Goal: Navigation & Orientation: Understand site structure

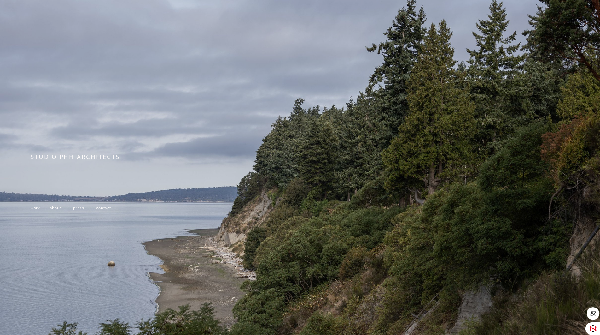
scroll to position [24, 0]
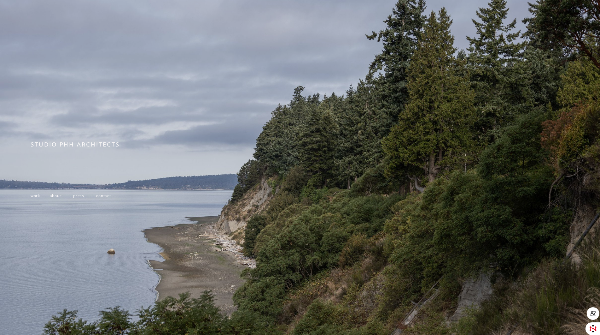
click at [33, 197] on span "work" at bounding box center [35, 195] width 9 height 5
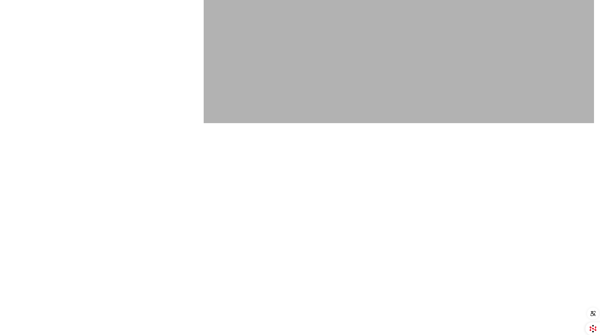
scroll to position [4893, 0]
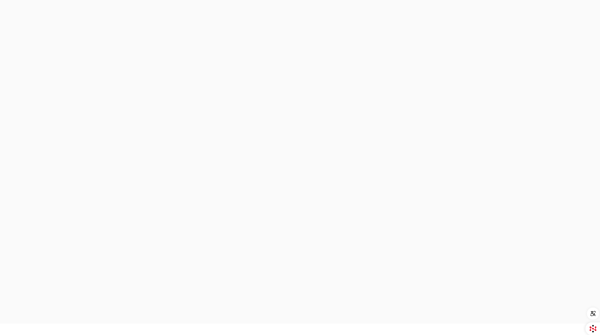
scroll to position [1696, 0]
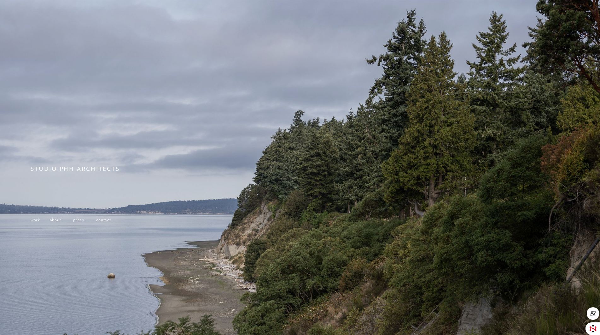
click at [36, 221] on span "work" at bounding box center [35, 219] width 9 height 5
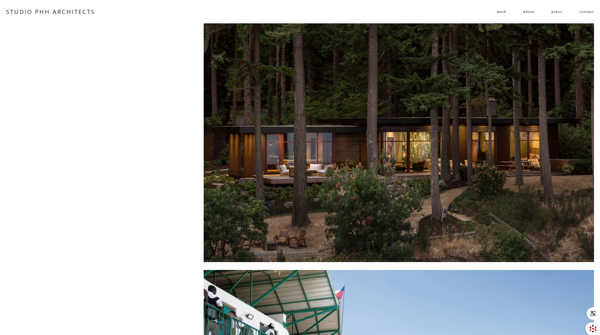
click at [534, 12] on link "about" at bounding box center [528, 12] width 11 height 10
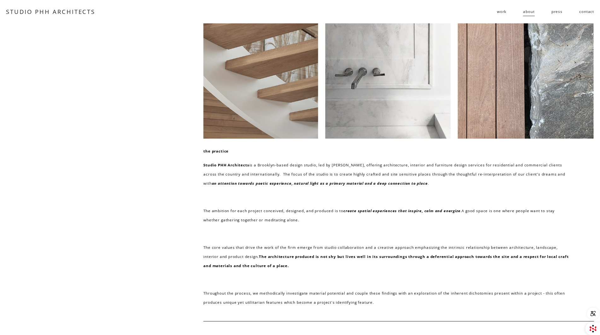
click at [585, 13] on link "contact" at bounding box center [587, 12] width 15 height 10
